Goal: Task Accomplishment & Management: Use online tool/utility

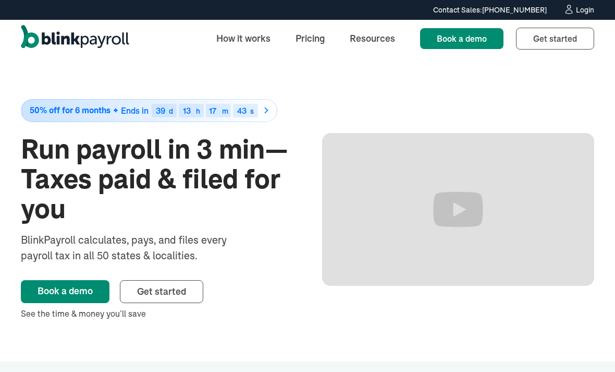
click at [592, 8] on div "Login" at bounding box center [585, 9] width 18 height 7
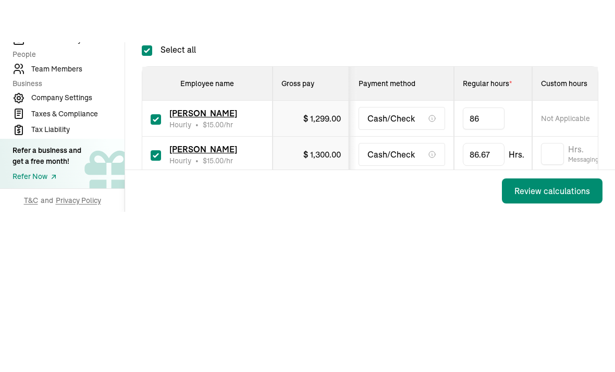
type input "8"
type input "45.4"
type input "8"
type input "45.4"
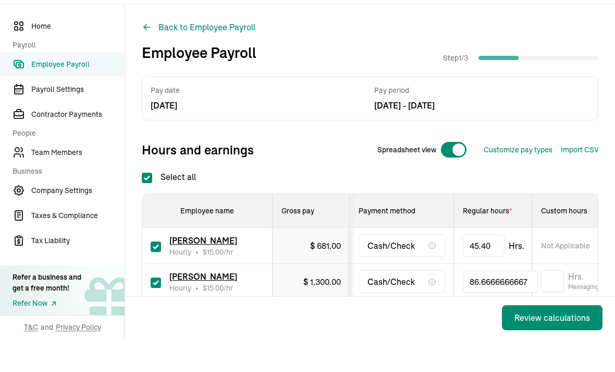
scroll to position [173, 0]
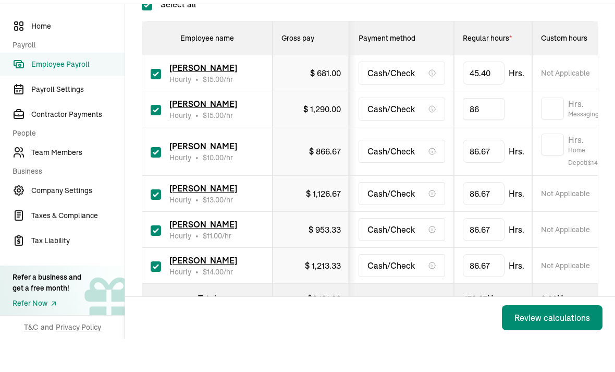
type input "8"
type input "20.1"
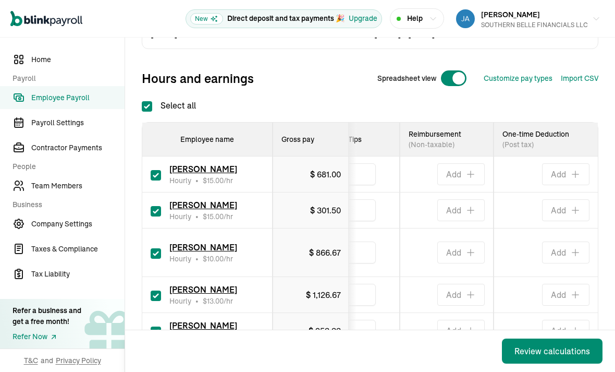
scroll to position [0, 716]
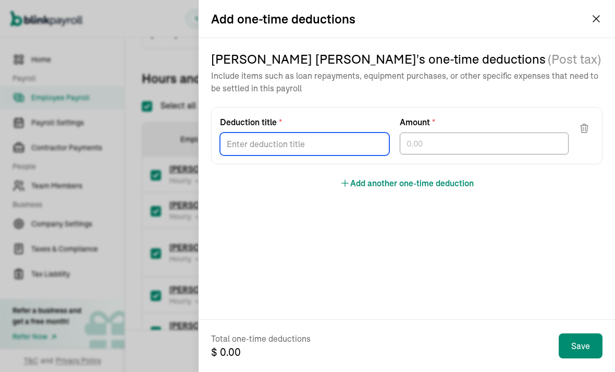
click at [307, 179] on div "LATANYA SEWELL 's one-time deductions (Post tax) Include items such as loan rep…" at bounding box center [406, 120] width 391 height 139
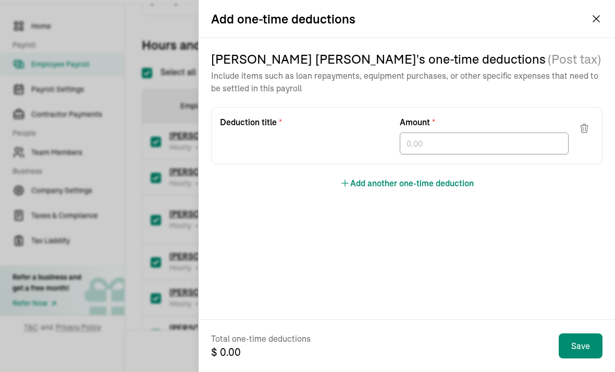
scroll to position [0, 0]
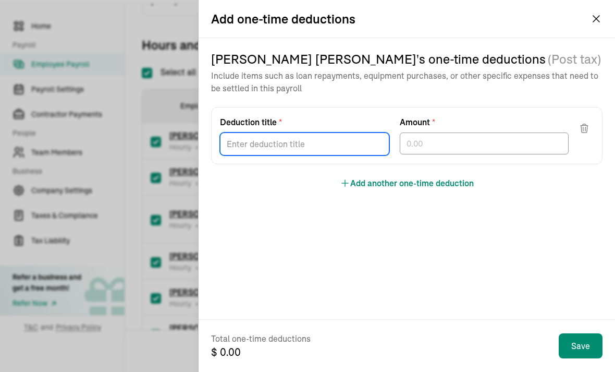
click at [270, 138] on input "Deduction title *" at bounding box center [304, 143] width 169 height 23
type input "REVENUE LOSS"
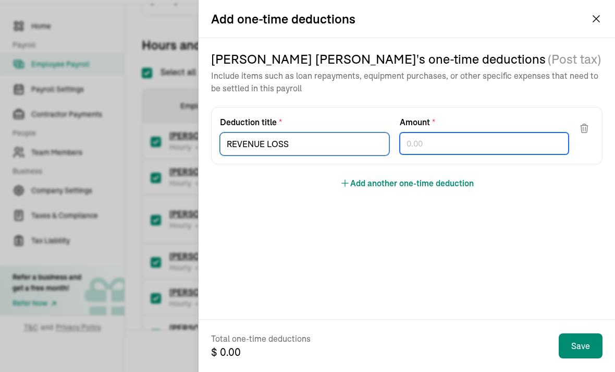
click at [452, 139] on div at bounding box center [484, 143] width 169 height 22
type input "103.21"
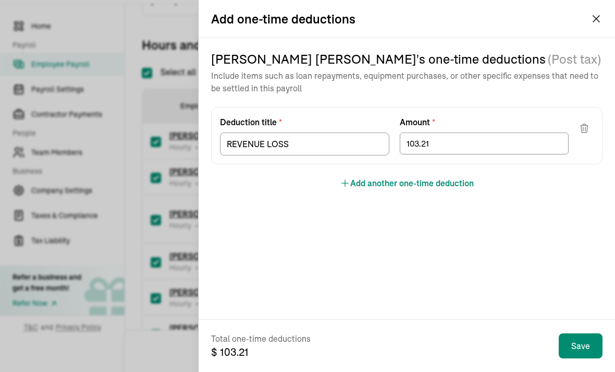
click at [551, 104] on div "LATANYA SEWELL 's one-time deductions (Post tax) Include items such as loan rep…" at bounding box center [406, 120] width 391 height 139
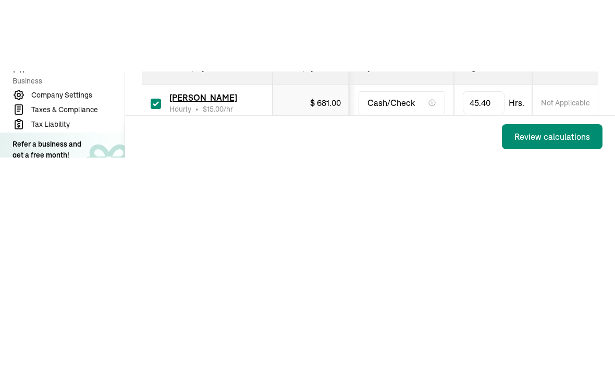
type input "8"
type input "60.1"
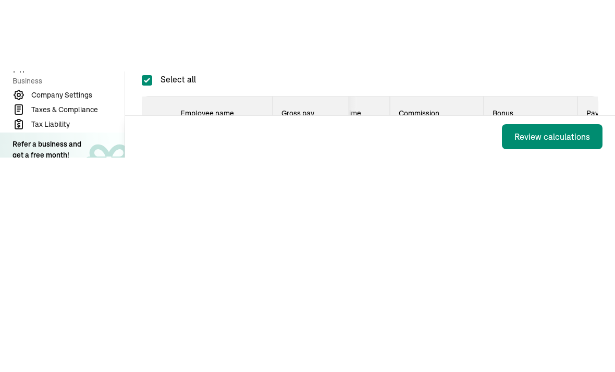
scroll to position [63, 0]
click at [527, 284] on input "text" at bounding box center [527, 295] width 52 height 22
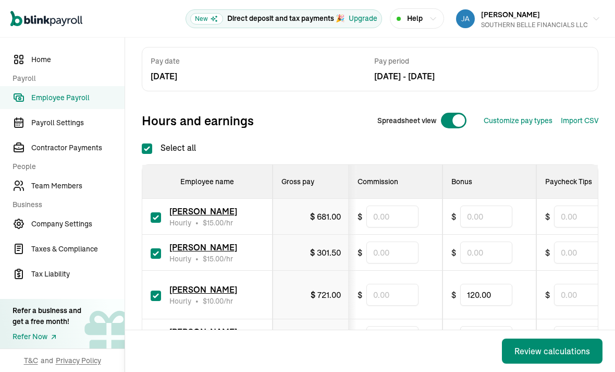
scroll to position [0, 491]
click at [492, 284] on input "120.00" at bounding box center [482, 295] width 52 height 22
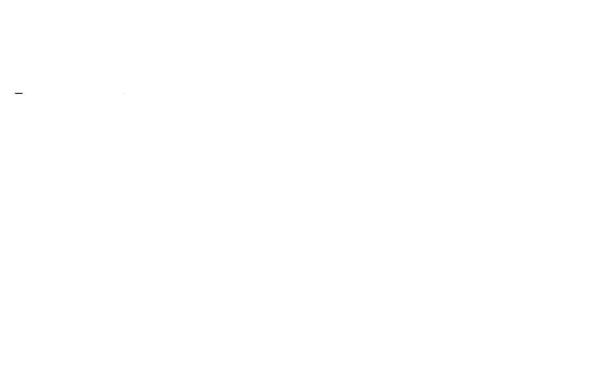
type input "1"
type input "91.00"
type input "8"
type input "50.1"
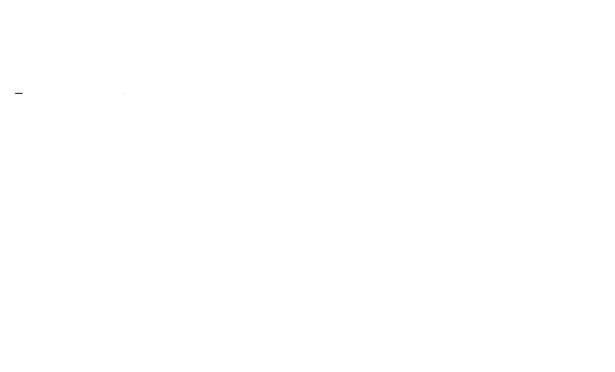
scroll to position [124, 0]
type input "8"
type input "59.8"
click at [504, 336] on input "86.6666666667" at bounding box center [500, 347] width 75 height 22
type input "8"
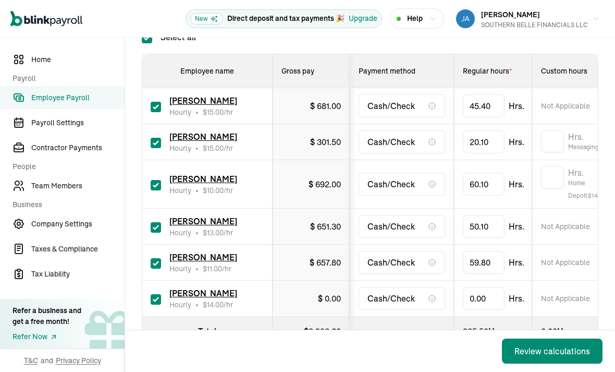
scroll to position [173, 0]
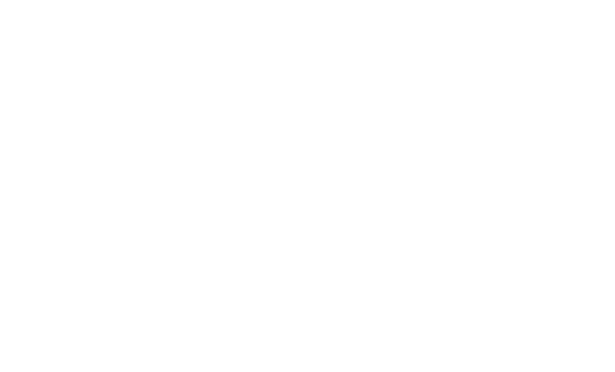
type input "7"
type input "9"
type input "8.2"
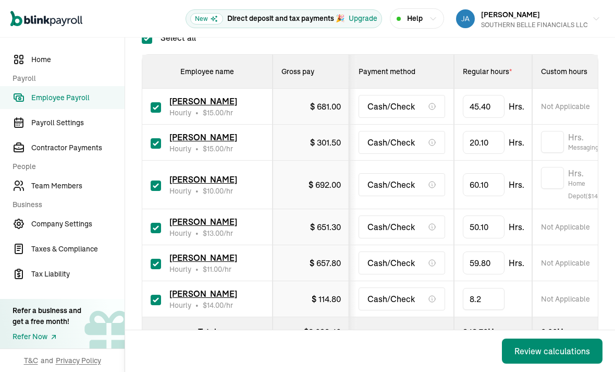
scroll to position [0, 0]
click at [530, 347] on div "Review calculations" at bounding box center [552, 351] width 76 height 13
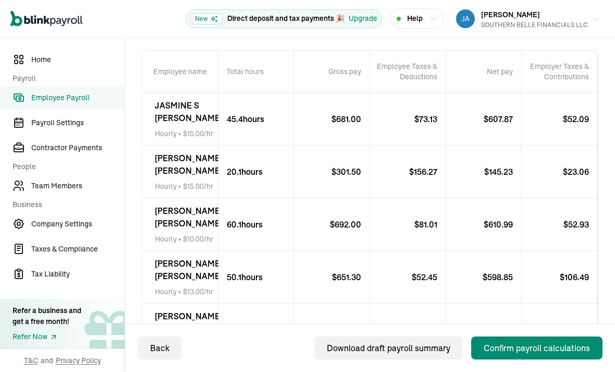
scroll to position [214, 0]
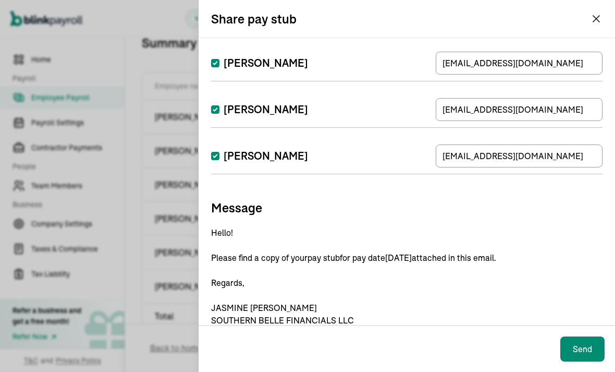
scroll to position [181, 0]
click at [591, 361] on button "Send" at bounding box center [582, 348] width 44 height 25
click at [581, 361] on button "Send" at bounding box center [582, 348] width 44 height 25
click at [580, 364] on div "Send" at bounding box center [407, 348] width 416 height 46
click at [580, 361] on button "Send" at bounding box center [582, 348] width 44 height 25
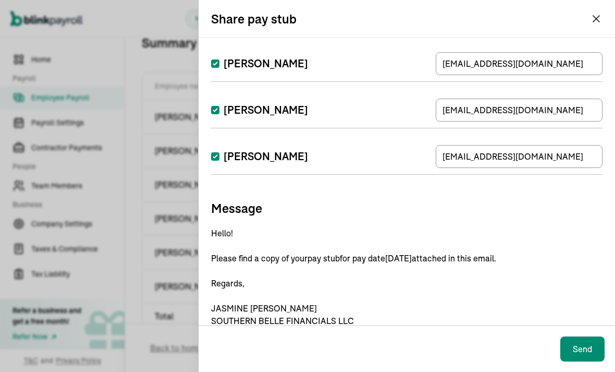
click at [572, 361] on button "Send" at bounding box center [582, 348] width 44 height 25
click at [577, 366] on div "Send" at bounding box center [407, 348] width 416 height 46
click at [580, 361] on button "Send" at bounding box center [582, 348] width 44 height 25
click at [577, 361] on button "Send" at bounding box center [582, 348] width 44 height 25
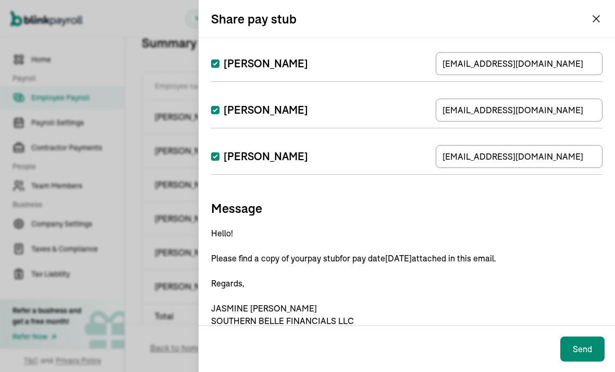
click at [575, 368] on div "Send" at bounding box center [407, 348] width 416 height 46
click at [579, 368] on div "Send" at bounding box center [407, 348] width 416 height 46
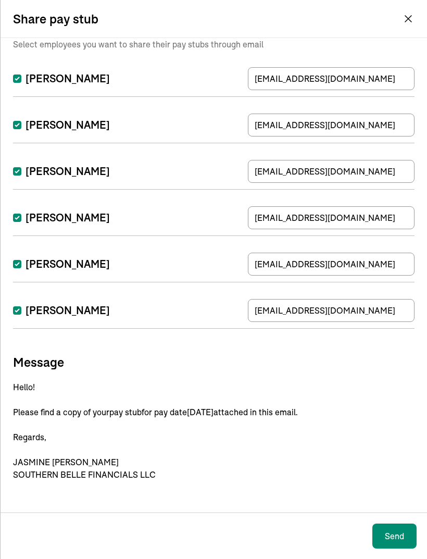
scroll to position [0, 0]
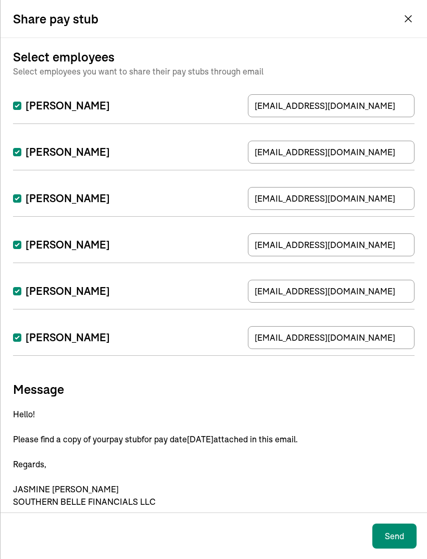
click at [388, 371] on div "Send" at bounding box center [214, 536] width 427 height 46
click at [391, 371] on div "Send" at bounding box center [214, 536] width 427 height 46
click at [393, 371] on div "Send" at bounding box center [214, 536] width 427 height 46
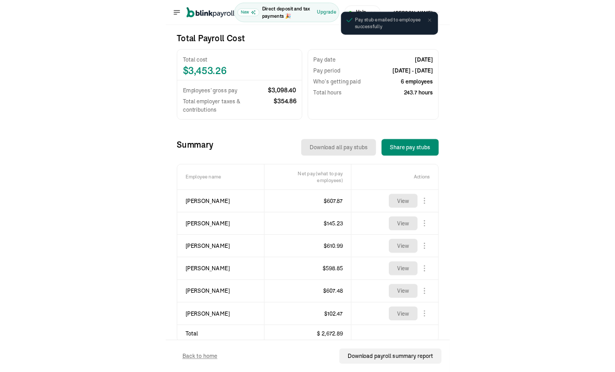
scroll to position [33, 0]
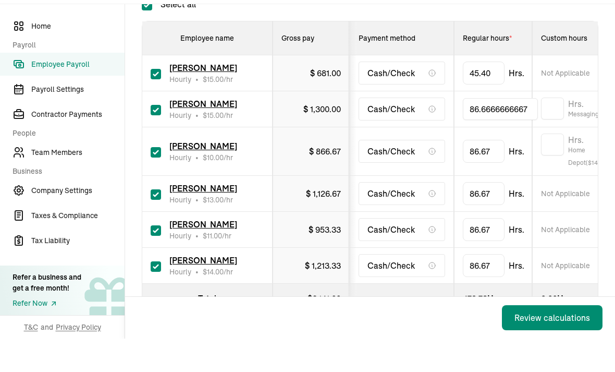
scroll to position [33, 0]
type input "8"
type input "20.1"
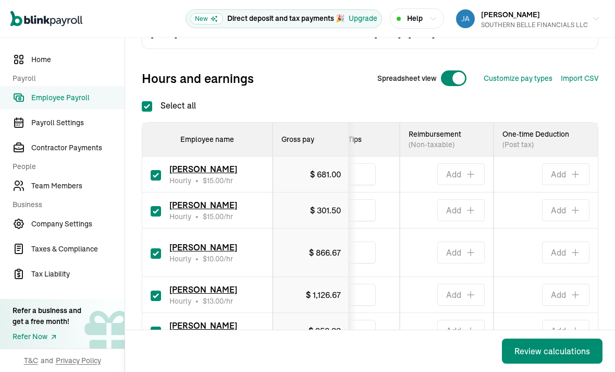
scroll to position [0, 716]
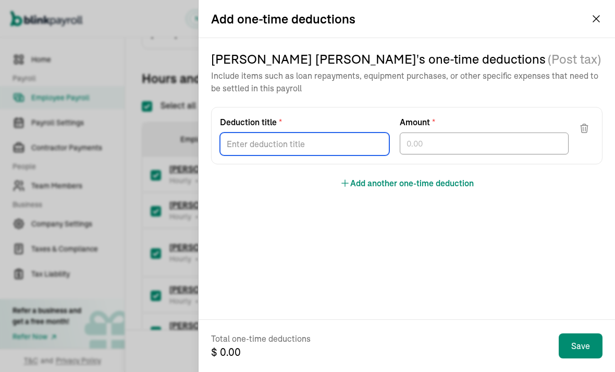
click at [307, 179] on div "LATANYA SEWELL 's one-time deductions (Post tax) Include items such as loan rep…" at bounding box center [406, 120] width 391 height 139
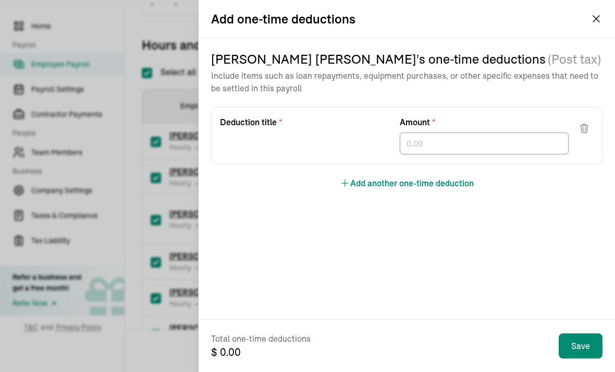
scroll to position [0, 0]
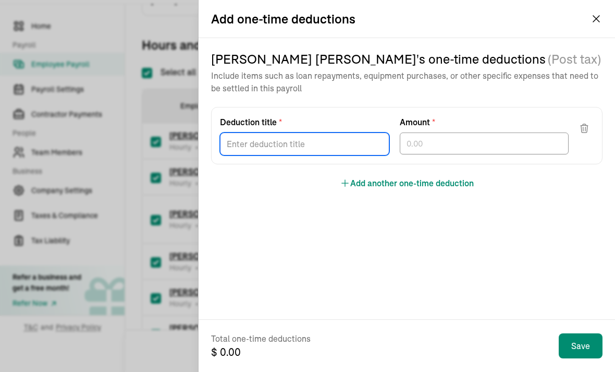
click at [270, 138] on input "Deduction title *" at bounding box center [304, 143] width 169 height 23
type input "REVENUE LOSS"
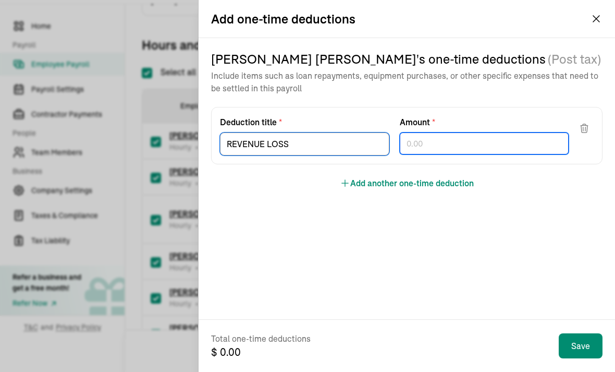
click at [452, 139] on div at bounding box center [484, 143] width 169 height 22
type input "103.21"
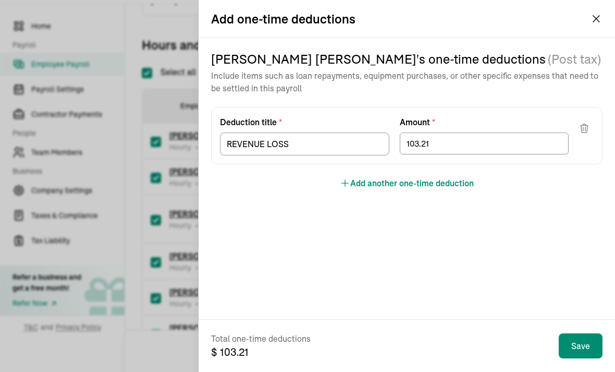
click at [551, 104] on div "LATANYA SEWELL 's one-time deductions (Post tax) Include items such as loan rep…" at bounding box center [406, 120] width 391 height 139
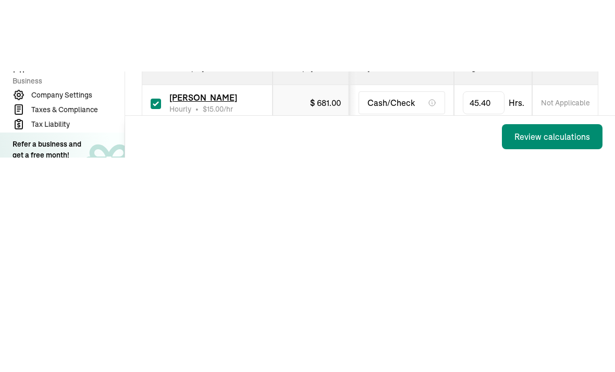
type input "8"
type input "60.1"
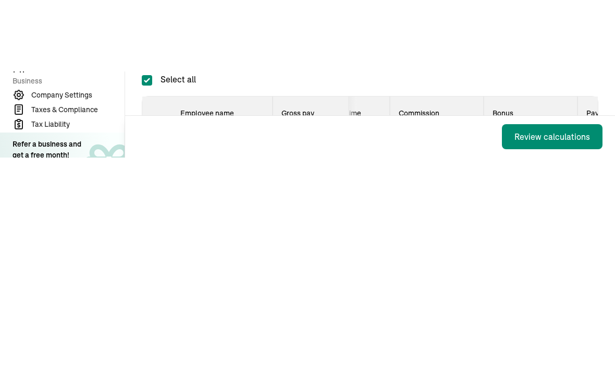
scroll to position [63, 0]
click at [527, 284] on input "text" at bounding box center [527, 295] width 52 height 22
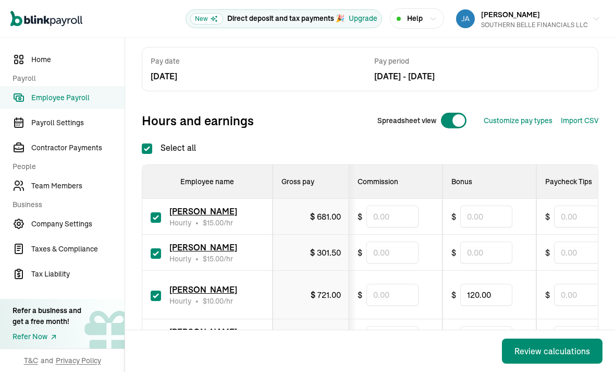
scroll to position [0, 491]
click at [492, 284] on input "120.00" at bounding box center [482, 295] width 52 height 22
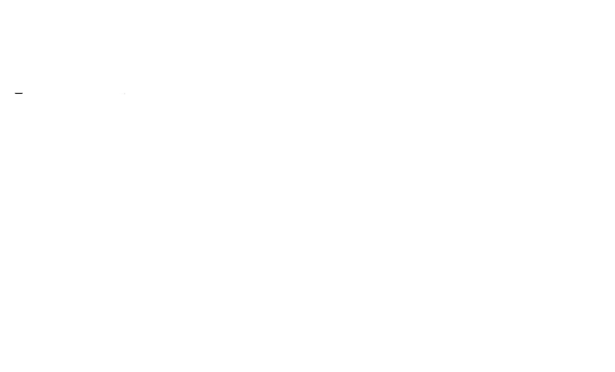
type input "1"
type input "91.00"
type input "8"
type input "50.1"
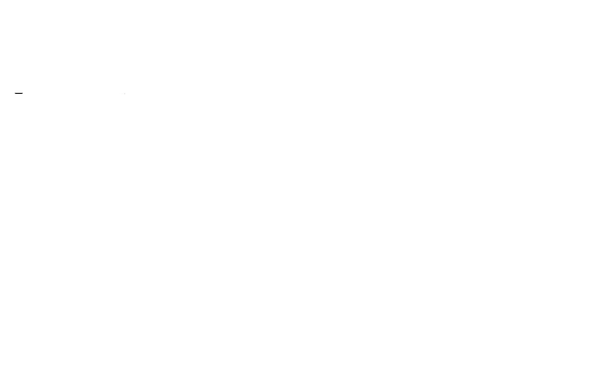
scroll to position [124, 0]
type input "8"
type input "59.8"
type input "8"
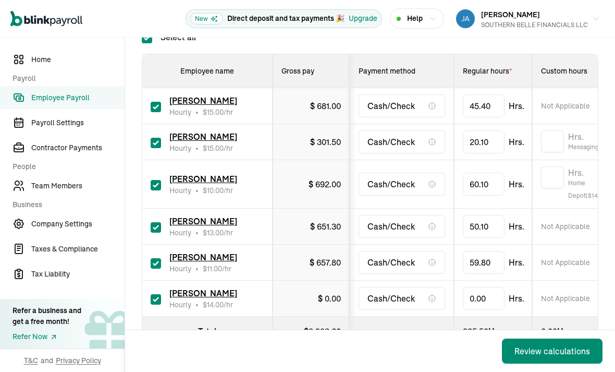
scroll to position [173, 0]
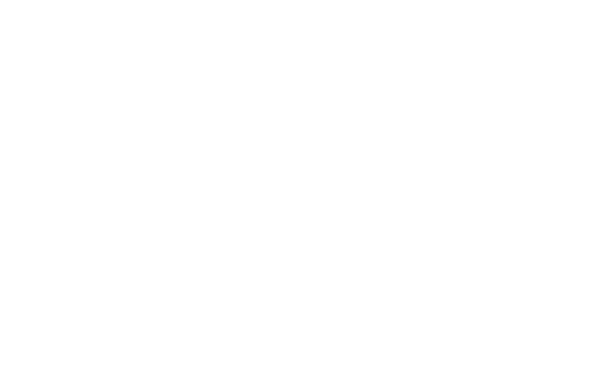
type input "7"
type input "9"
type input "8.2"
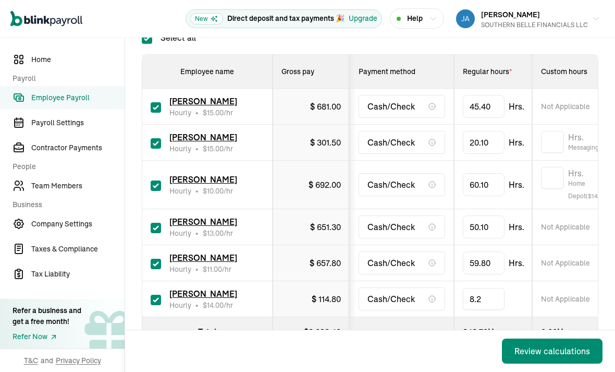
scroll to position [0, 0]
click at [530, 347] on div "Review calculations" at bounding box center [552, 351] width 76 height 13
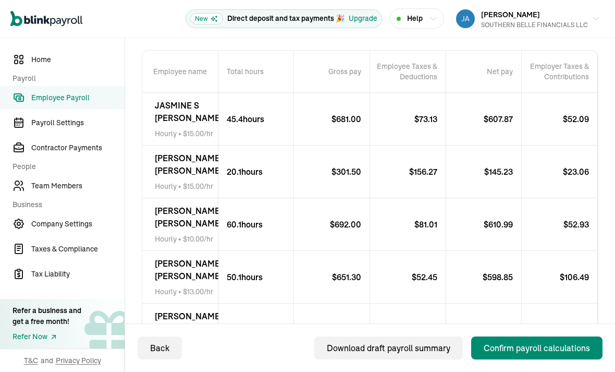
scroll to position [214, 0]
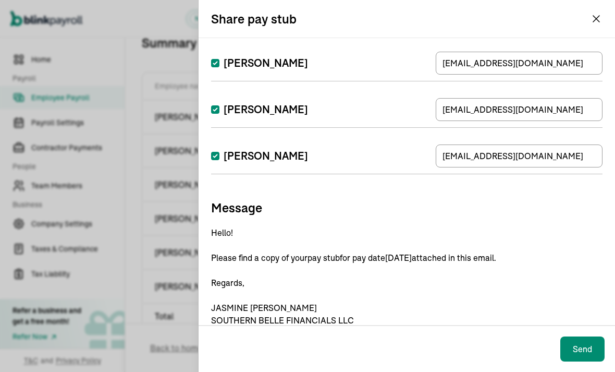
scroll to position [181, 0]
click at [591, 361] on button "Send" at bounding box center [582, 348] width 44 height 25
click at [581, 361] on button "Send" at bounding box center [582, 348] width 44 height 25
click at [580, 364] on div "Send" at bounding box center [407, 348] width 416 height 46
click at [580, 361] on button "Send" at bounding box center [582, 348] width 44 height 25
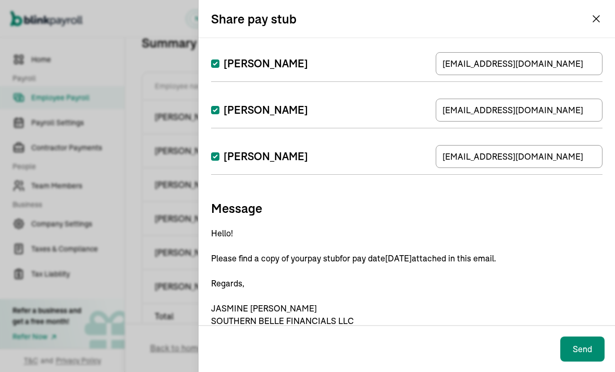
click at [572, 361] on button "Send" at bounding box center [582, 348] width 44 height 25
click at [577, 366] on div "Send" at bounding box center [407, 348] width 416 height 46
click at [580, 361] on button "Send" at bounding box center [582, 348] width 44 height 25
click at [577, 361] on button "Send" at bounding box center [582, 348] width 44 height 25
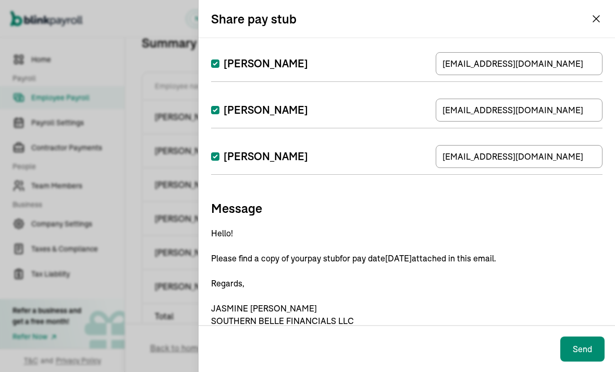
click at [575, 368] on div "Send" at bounding box center [407, 348] width 416 height 46
click at [579, 368] on div "Send" at bounding box center [407, 348] width 416 height 46
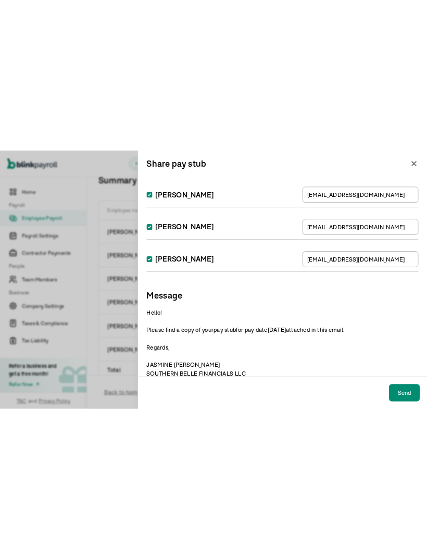
scroll to position [0, 0]
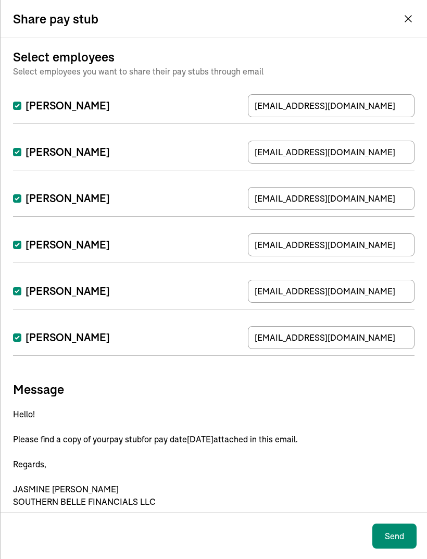
click at [388, 371] on div "Send" at bounding box center [214, 536] width 427 height 46
click at [391, 371] on div "Send" at bounding box center [214, 536] width 427 height 46
click at [393, 371] on div "Send" at bounding box center [214, 536] width 427 height 46
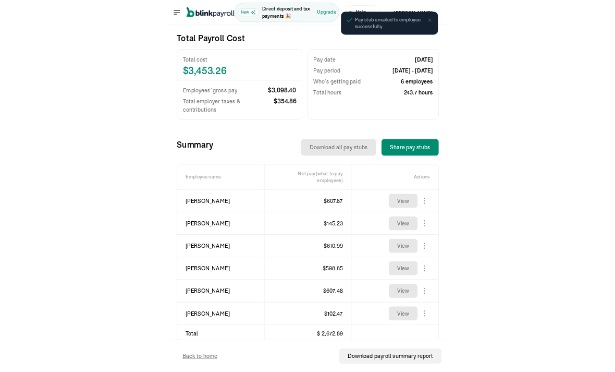
scroll to position [33, 0]
